Goal: Task Accomplishment & Management: Use online tool/utility

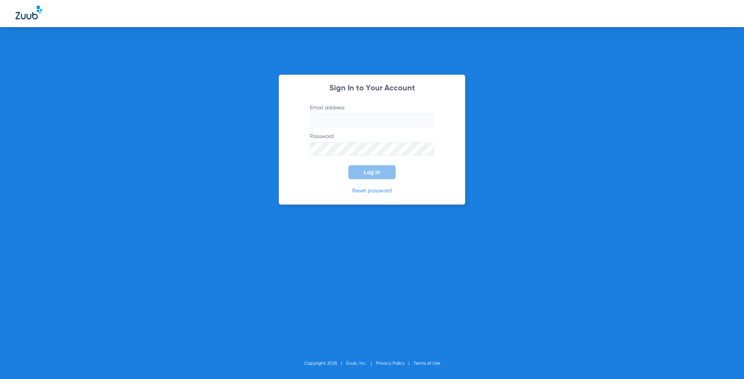
type input "[EMAIL_ADDRESS][DOMAIN_NAME]"
click at [374, 170] on span "Log In" at bounding box center [372, 172] width 16 height 6
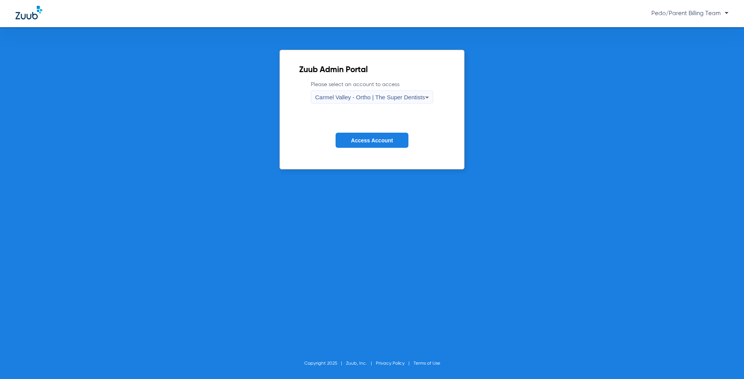
click at [389, 91] on div "Carmel Valley - Ortho | The Super Dentists" at bounding box center [370, 97] width 110 height 13
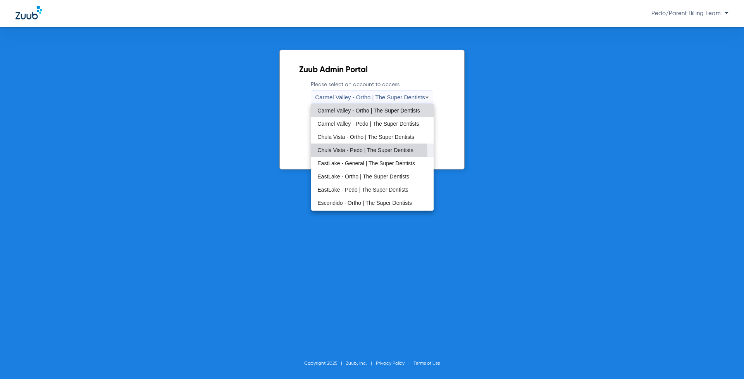
click at [350, 153] on mat-option "Chula Vista - Pedo | The Super Dentists" at bounding box center [372, 149] width 122 height 13
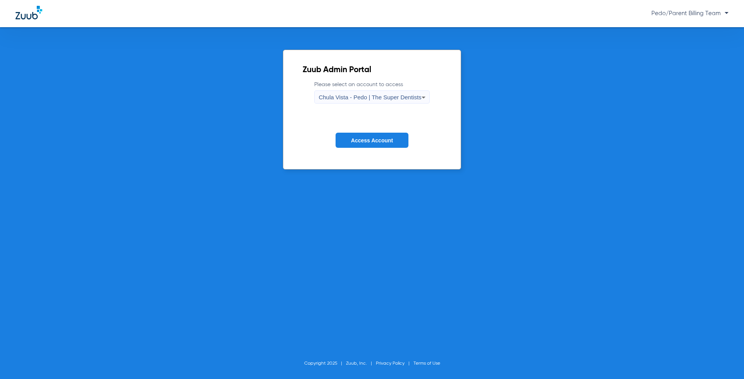
click at [365, 136] on button "Access Account" at bounding box center [372, 140] width 73 height 15
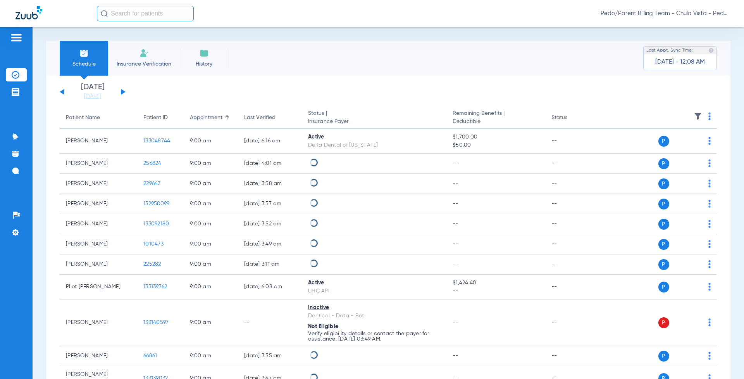
drag, startPoint x: 128, startPoint y: 52, endPoint x: 143, endPoint y: 65, distance: 19.5
click at [130, 54] on li "Insurance Verification" at bounding box center [144, 58] width 72 height 35
click at [144, 63] on span "Insurance Verification" at bounding box center [144, 64] width 60 height 8
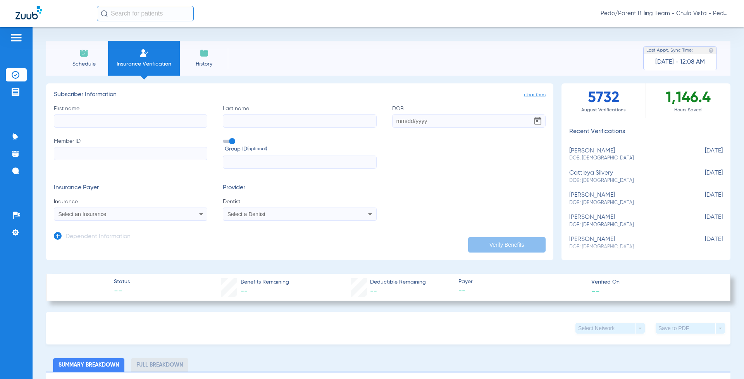
click at [127, 15] on input "text" at bounding box center [145, 14] width 97 height 16
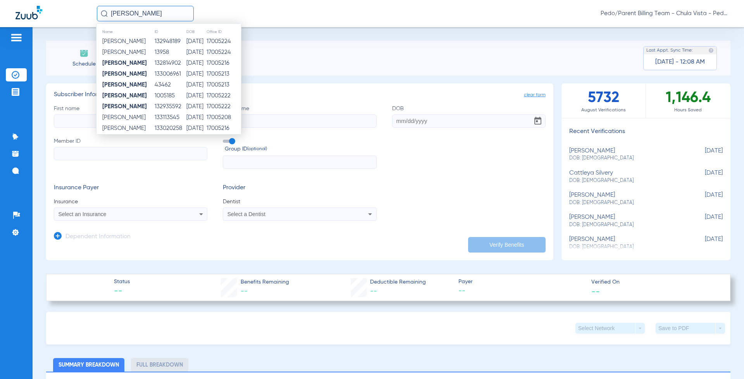
type input "[PERSON_NAME]"
click at [209, 63] on td "17005216" at bounding box center [223, 63] width 35 height 11
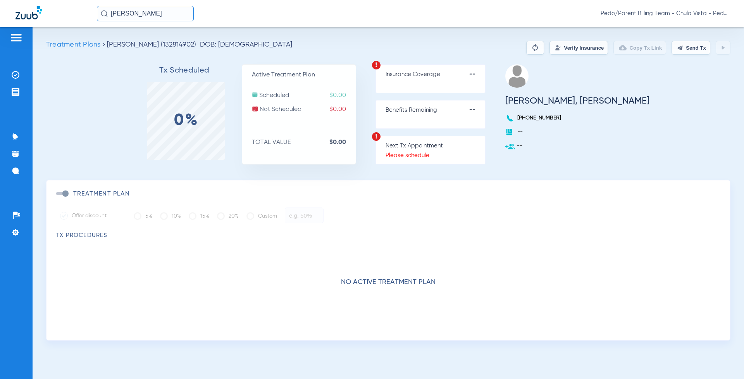
click at [569, 48] on button "Verify Insurance" at bounding box center [579, 48] width 59 height 14
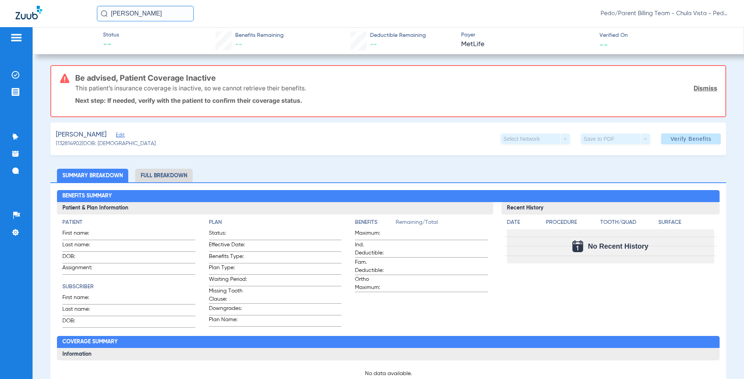
click at [116, 134] on span "Edit" at bounding box center [119, 135] width 7 height 7
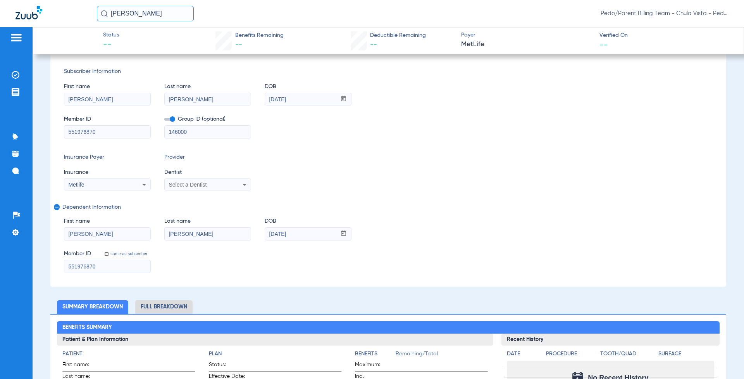
scroll to position [116, 0]
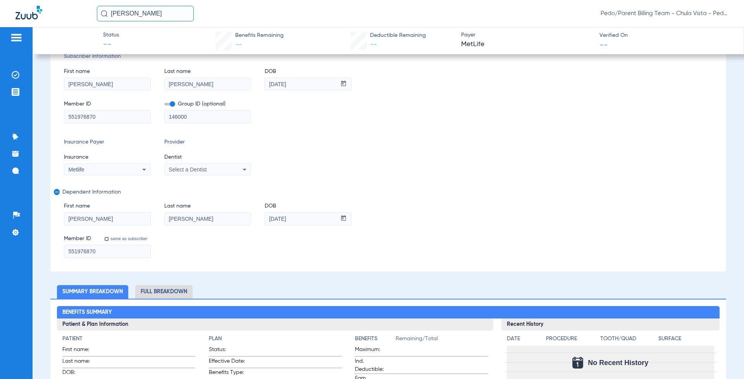
click at [141, 171] on icon at bounding box center [144, 169] width 9 height 9
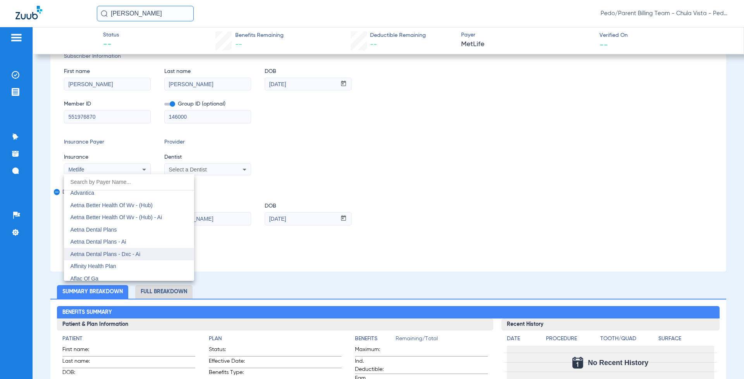
scroll to position [39, 0]
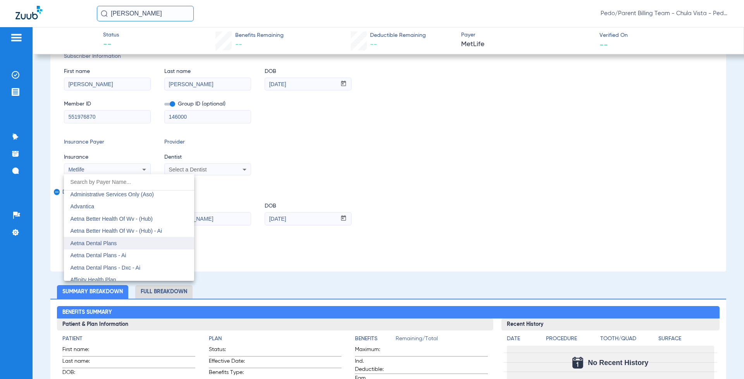
click at [126, 241] on mat-option "Aetna Dental Plans" at bounding box center [129, 243] width 130 height 12
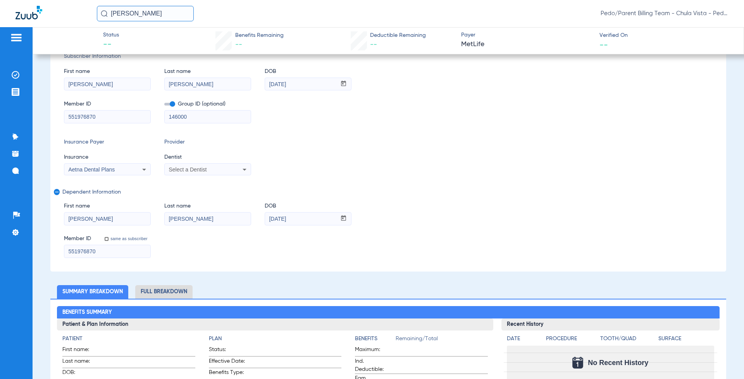
click at [238, 170] on div "Select a Dentist" at bounding box center [208, 169] width 86 height 9
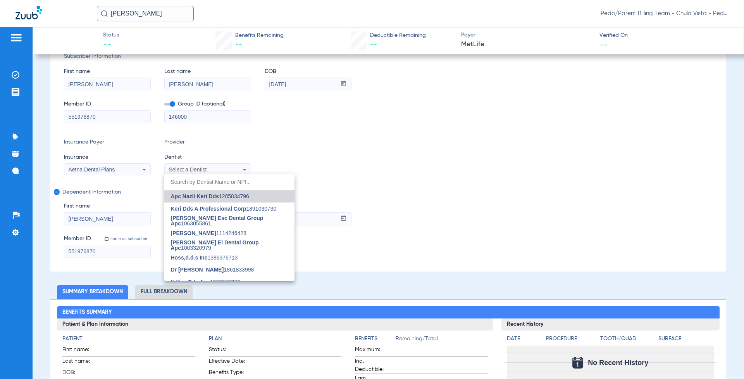
click at [235, 200] on mat-option "Apc Nazli Keri Dds 1285834796" at bounding box center [229, 196] width 130 height 12
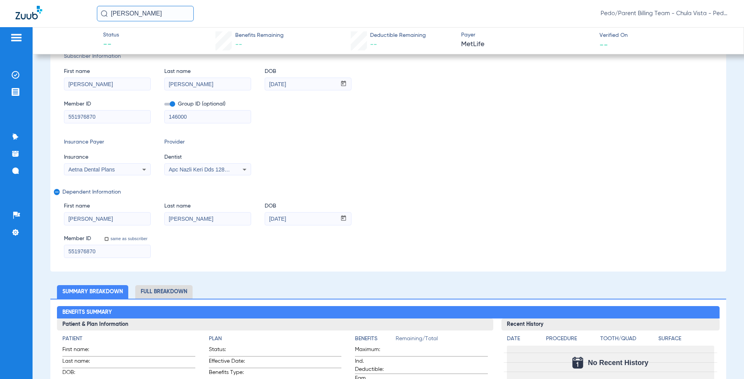
click at [103, 253] on input "551976870" at bounding box center [107, 251] width 86 height 12
drag, startPoint x: 103, startPoint y: 253, endPoint x: 38, endPoint y: 252, distance: 64.3
click at [30, 253] on div "Patients Insurance Verification Treatment Acceptance Communication Activity App…" at bounding box center [372, 216] width 744 height 379
paste input "W287003022"
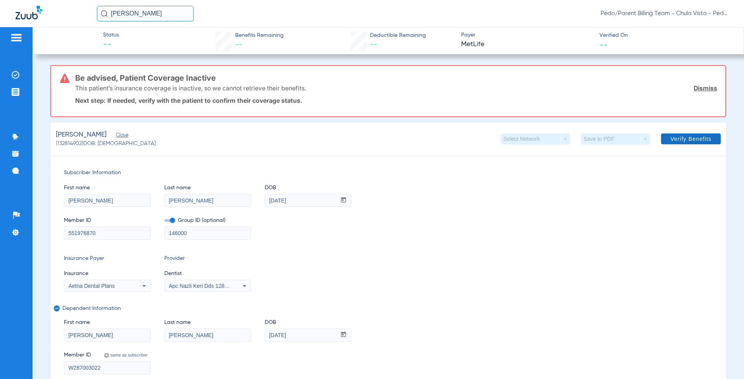
type input "W287003022"
click at [686, 136] on span "Verify Benefits" at bounding box center [691, 139] width 41 height 6
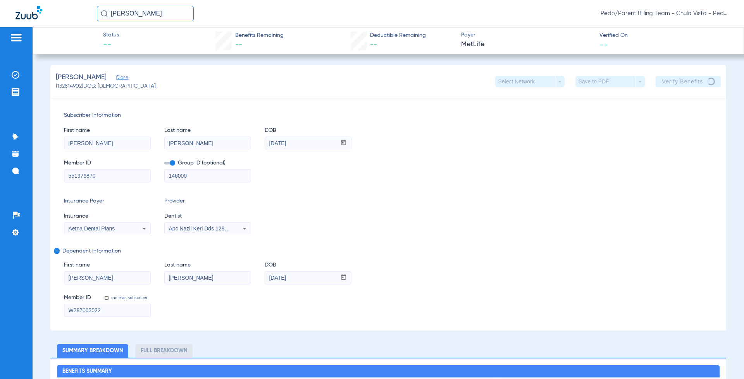
click at [532, 239] on div "Subscriber Information First name [PERSON_NAME] name [PERSON_NAME] mm / dd / yy…" at bounding box center [388, 214] width 676 height 233
